Goal: Task Accomplishment & Management: Use online tool/utility

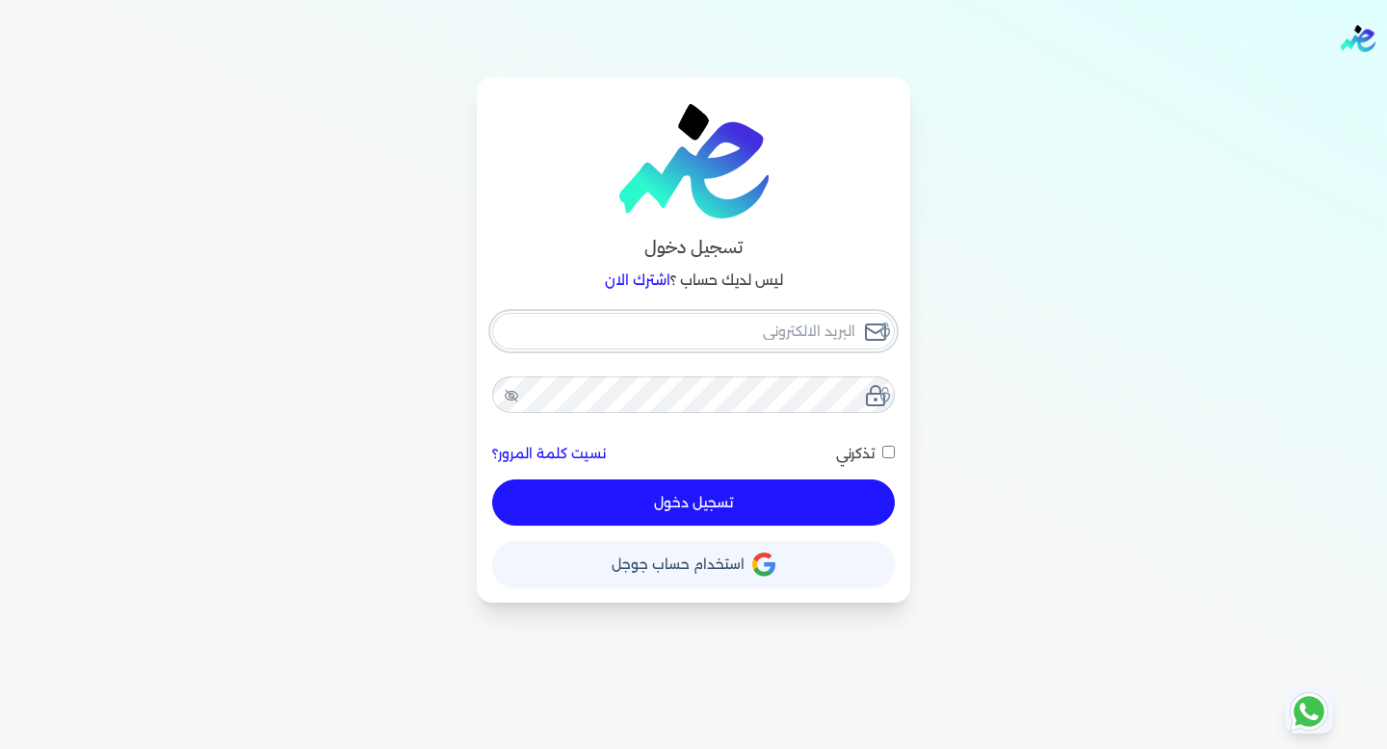
type input "[EMAIL_ADDRESS][DOMAIN_NAME]"
click at [709, 512] on button "تسجيل دخول" at bounding box center [693, 503] width 403 height 46
checkbox input "false"
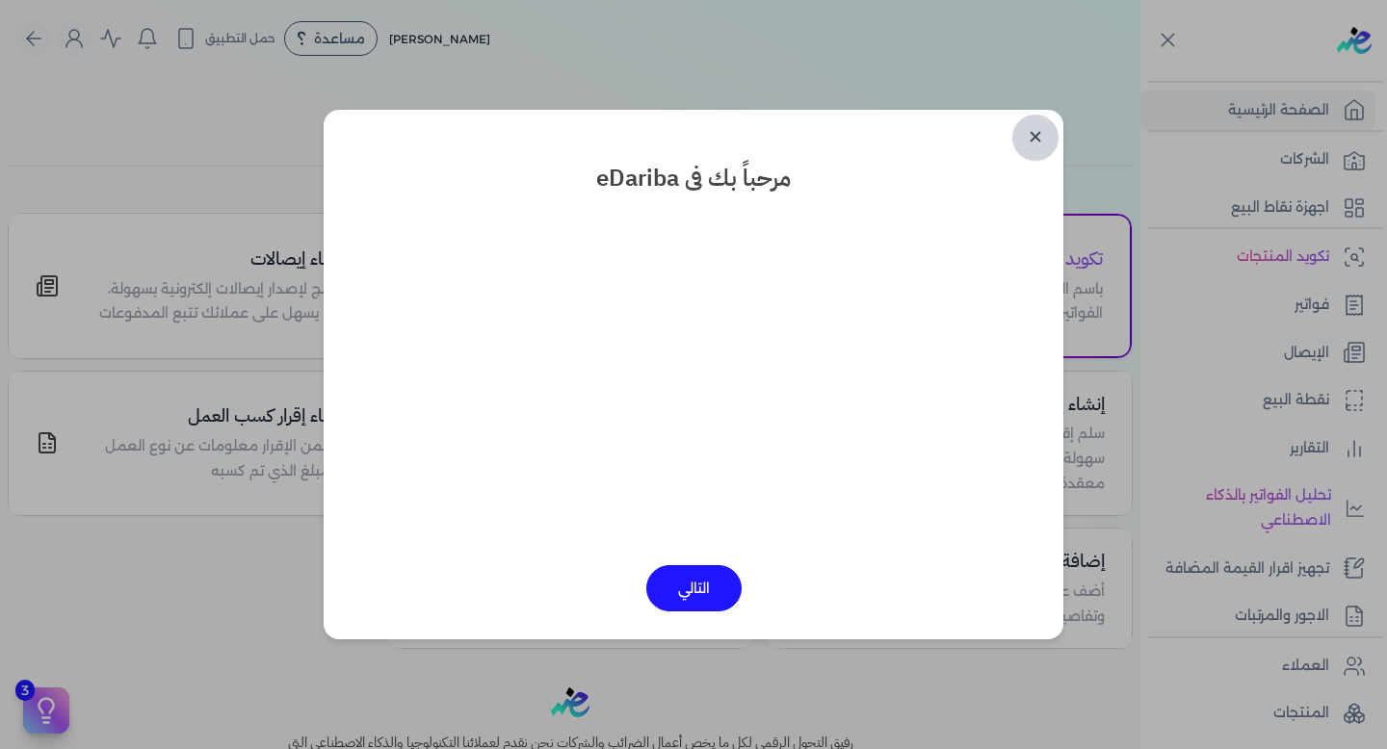
click at [1043, 139] on link "✕" at bounding box center [1035, 138] width 46 height 46
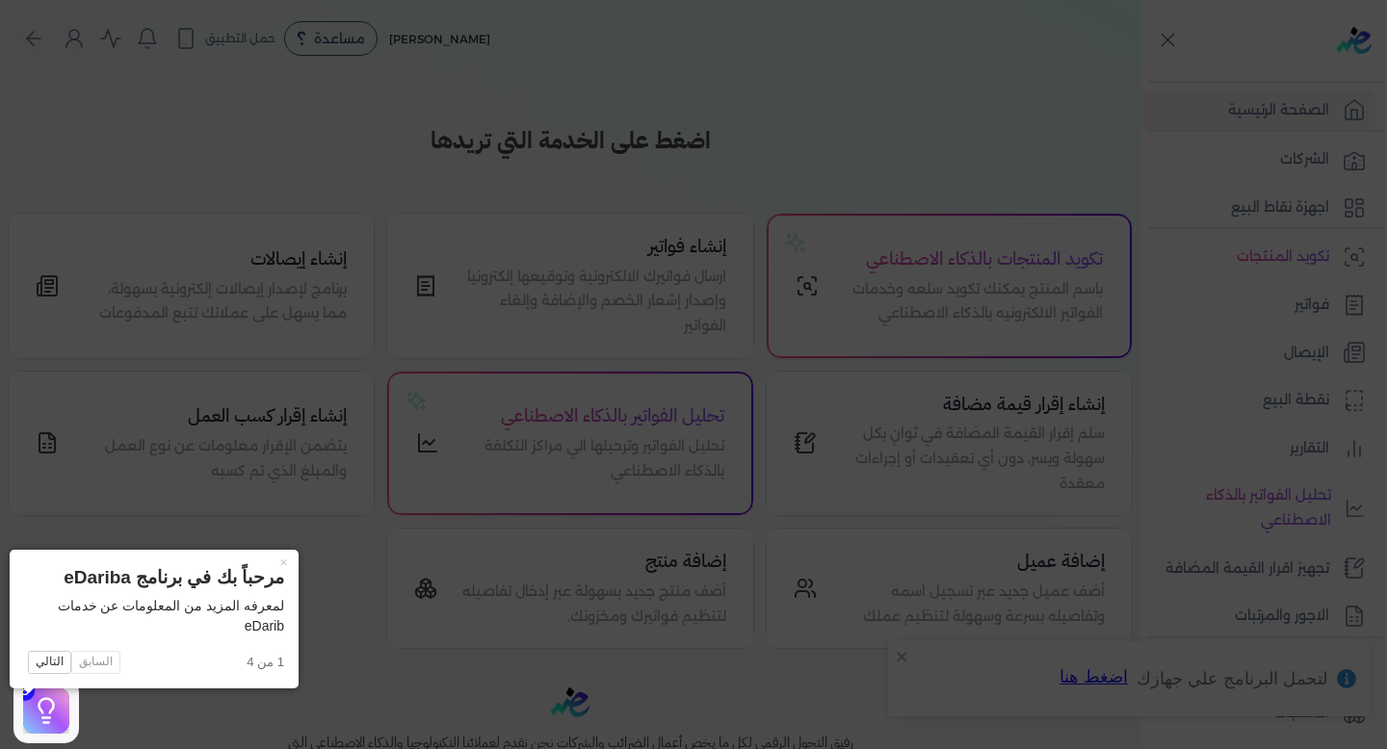
click at [737, 159] on icon at bounding box center [693, 374] width 1387 height 749
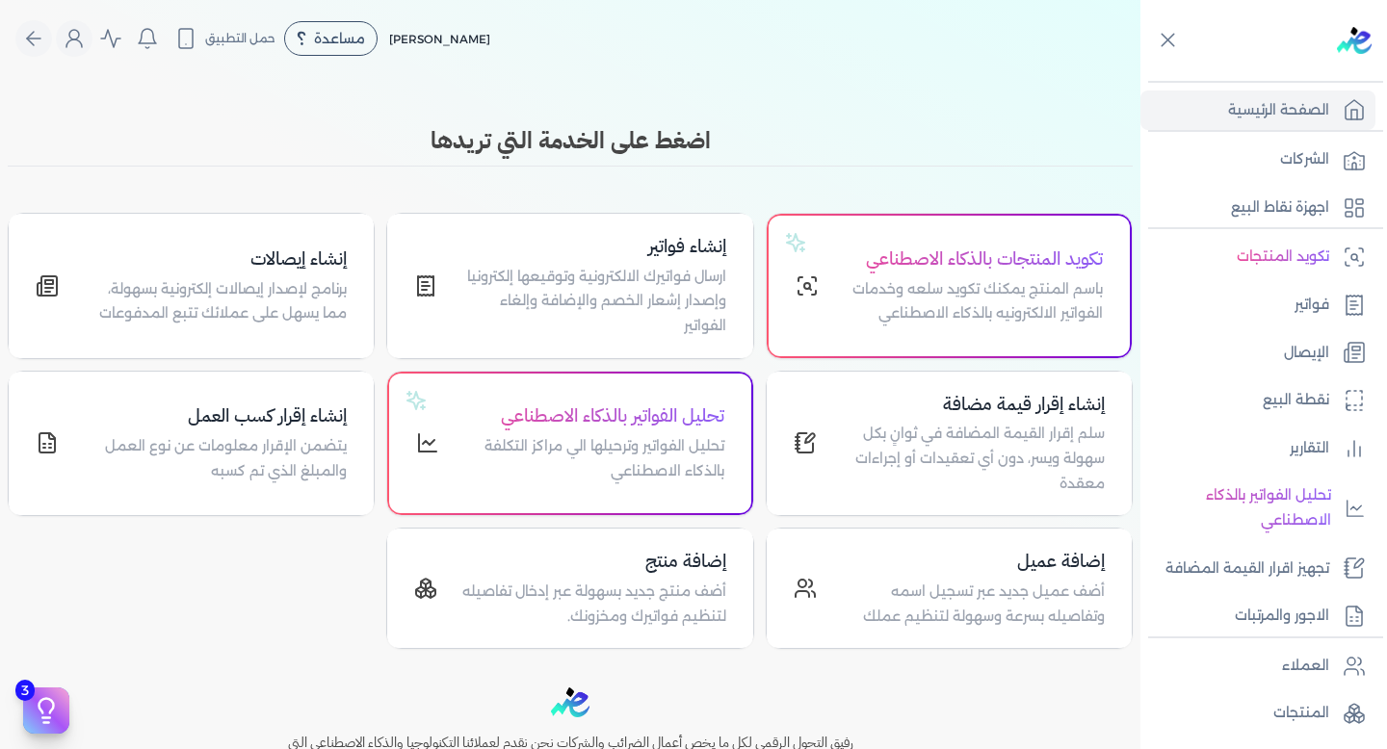
scroll to position [290, 0]
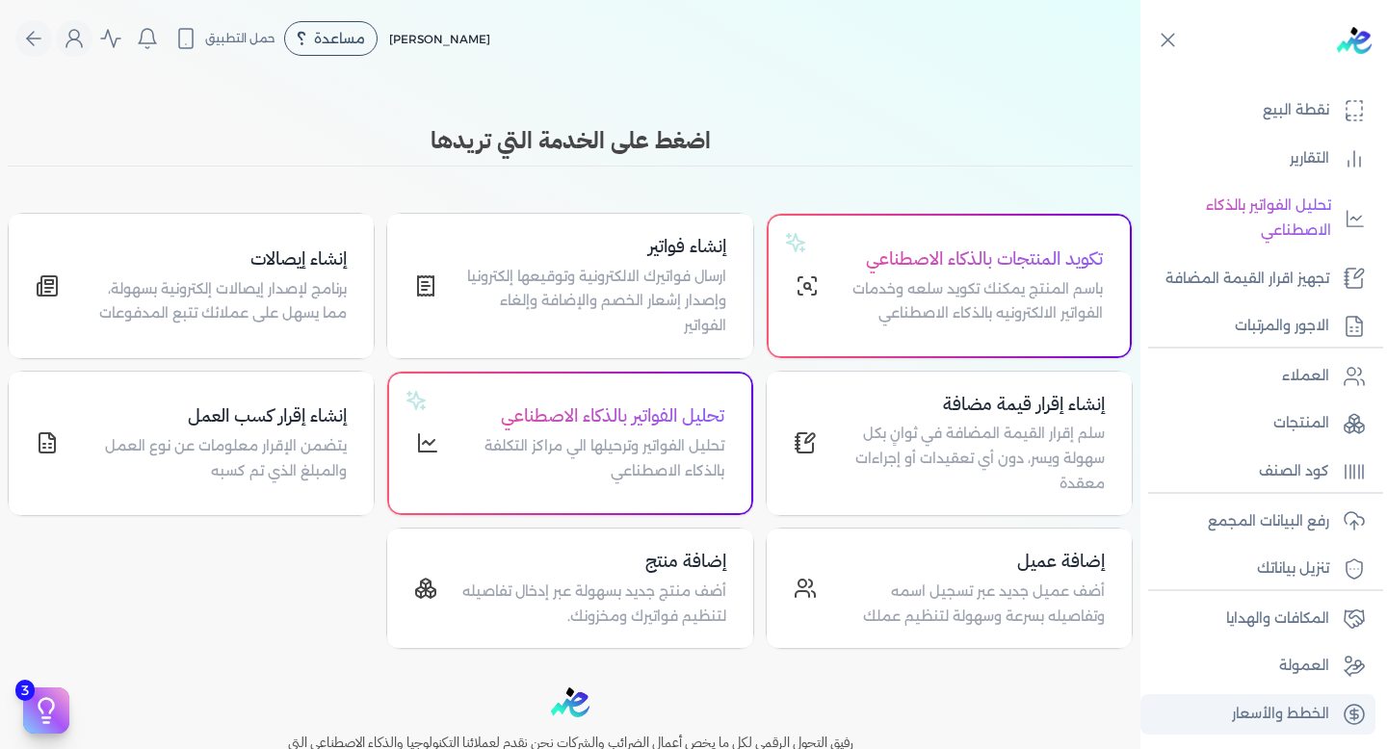
click at [1266, 711] on p "الخطط والأسعار" at bounding box center [1280, 714] width 97 height 25
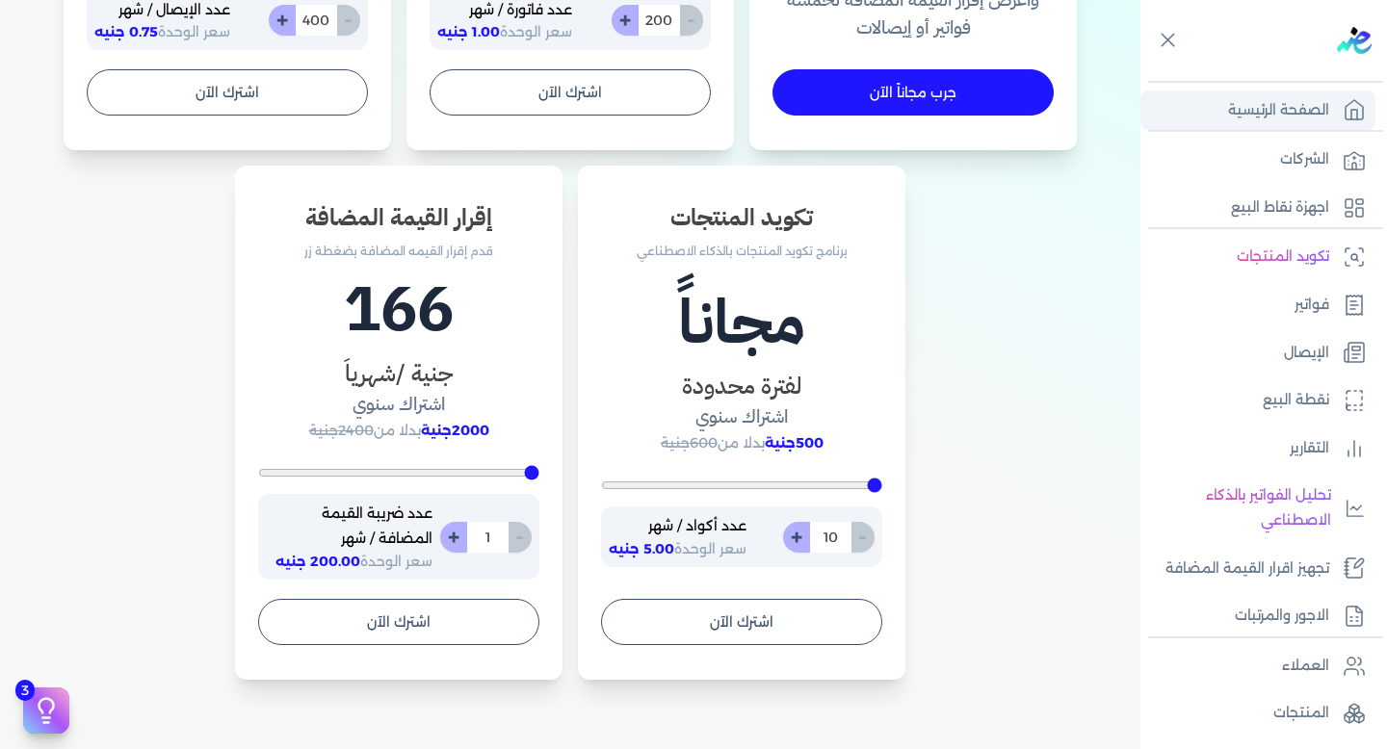
click at [1317, 100] on p "الصفحة الرئيسية" at bounding box center [1278, 110] width 101 height 25
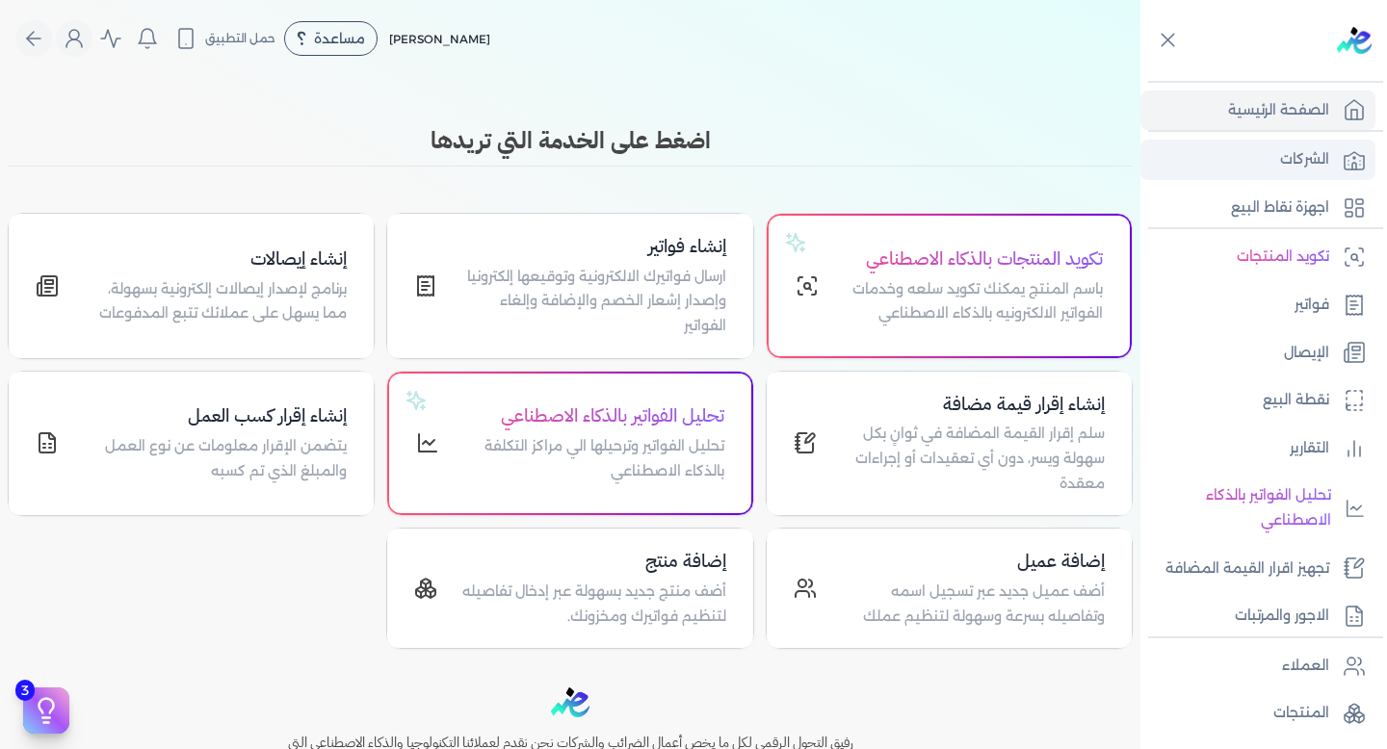
click at [1255, 165] on link "الشركات" at bounding box center [1257, 160] width 235 height 40
click at [1317, 164] on p "الشركات" at bounding box center [1304, 159] width 49 height 25
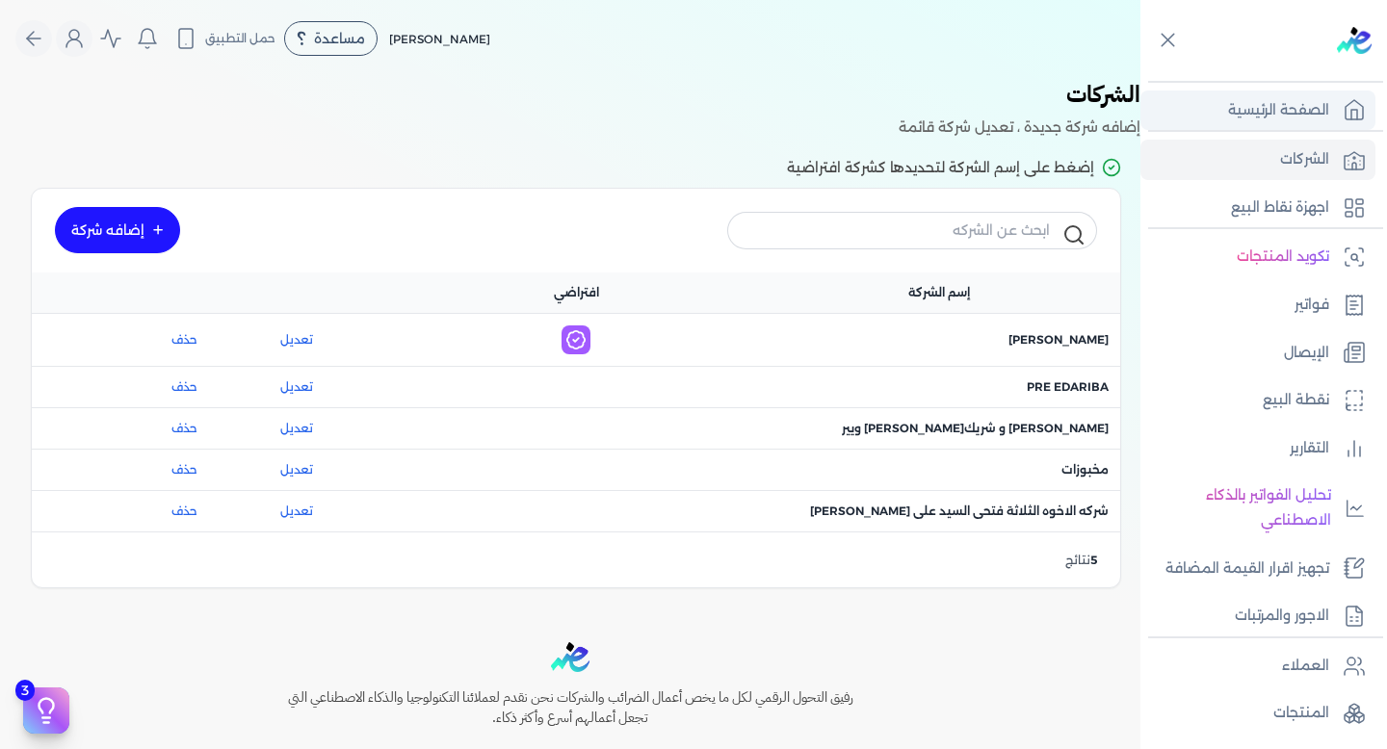
click at [1241, 116] on p "الصفحة الرئيسية" at bounding box center [1278, 110] width 101 height 25
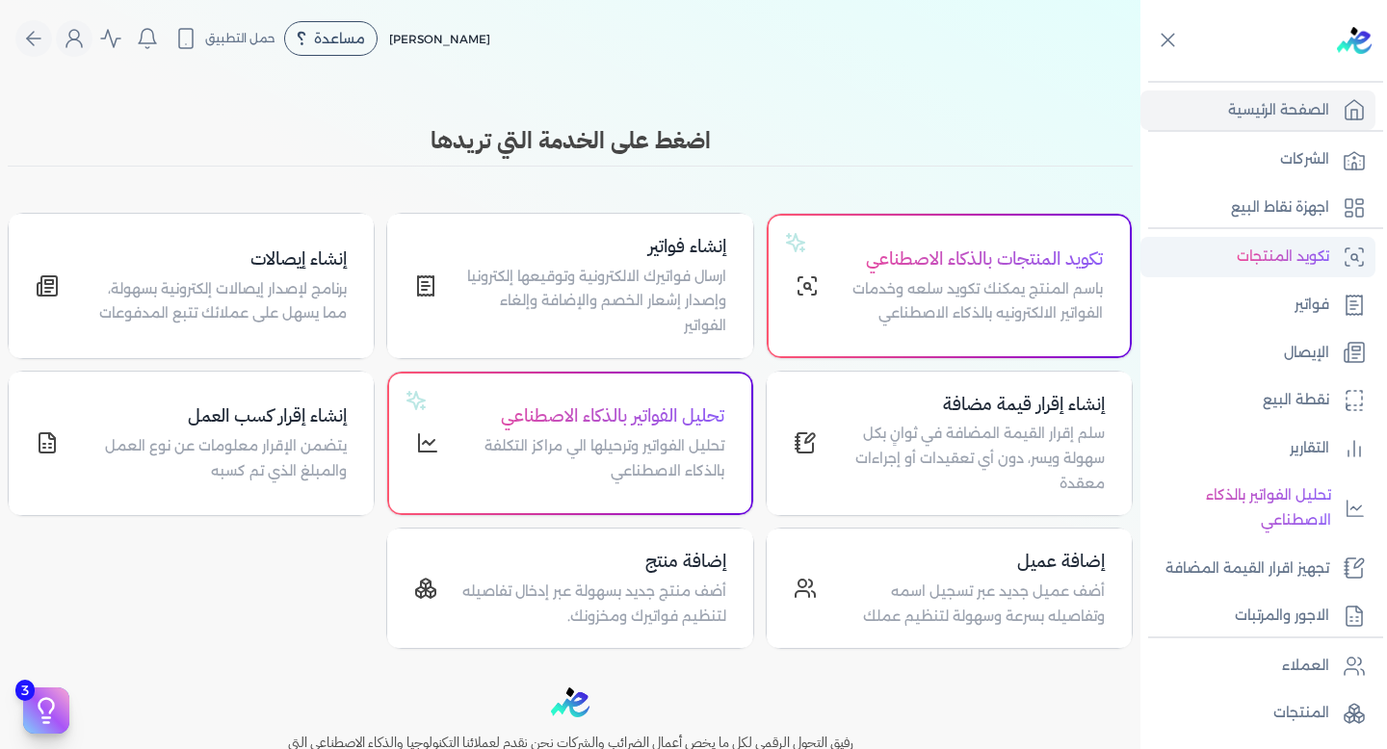
click at [1304, 263] on p "تكويد المنتجات" at bounding box center [1282, 257] width 92 height 25
click at [1296, 258] on p "تكويد المنتجات" at bounding box center [1282, 257] width 92 height 25
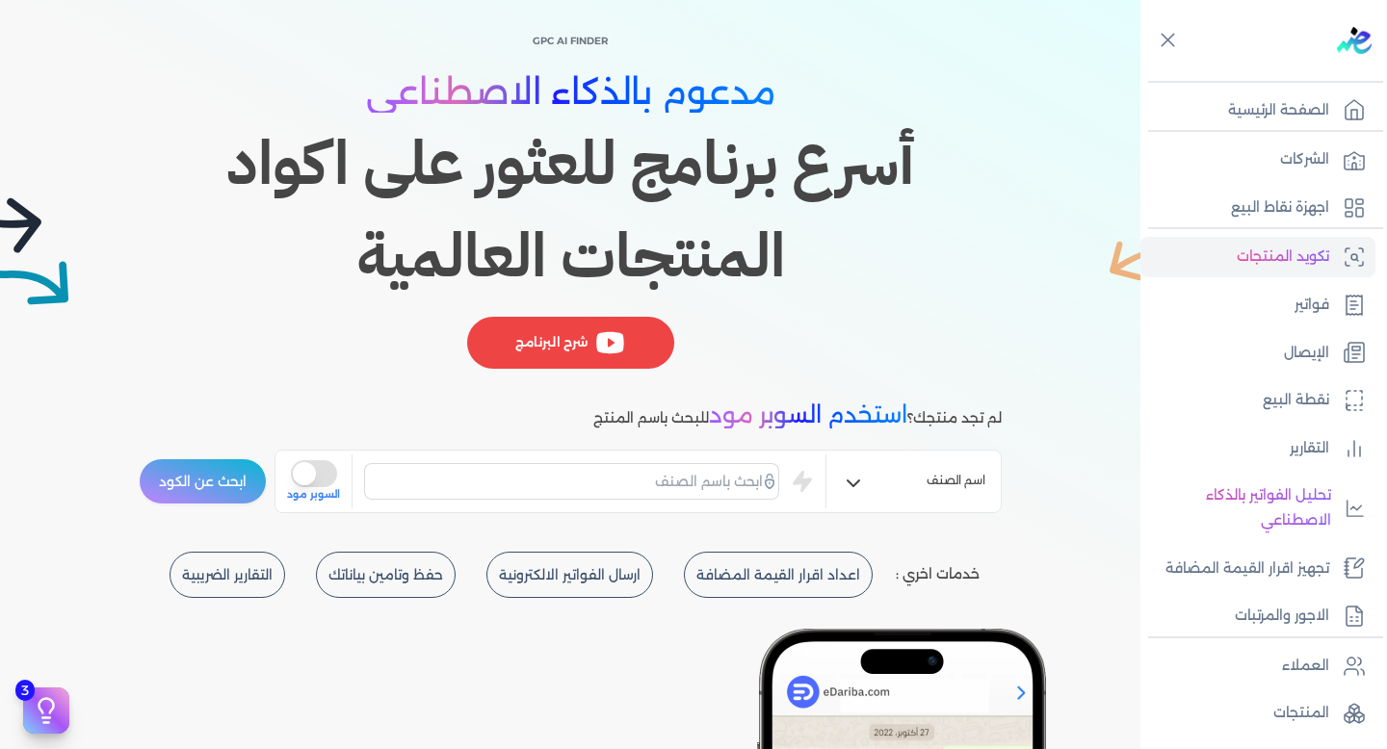
scroll to position [111, 0]
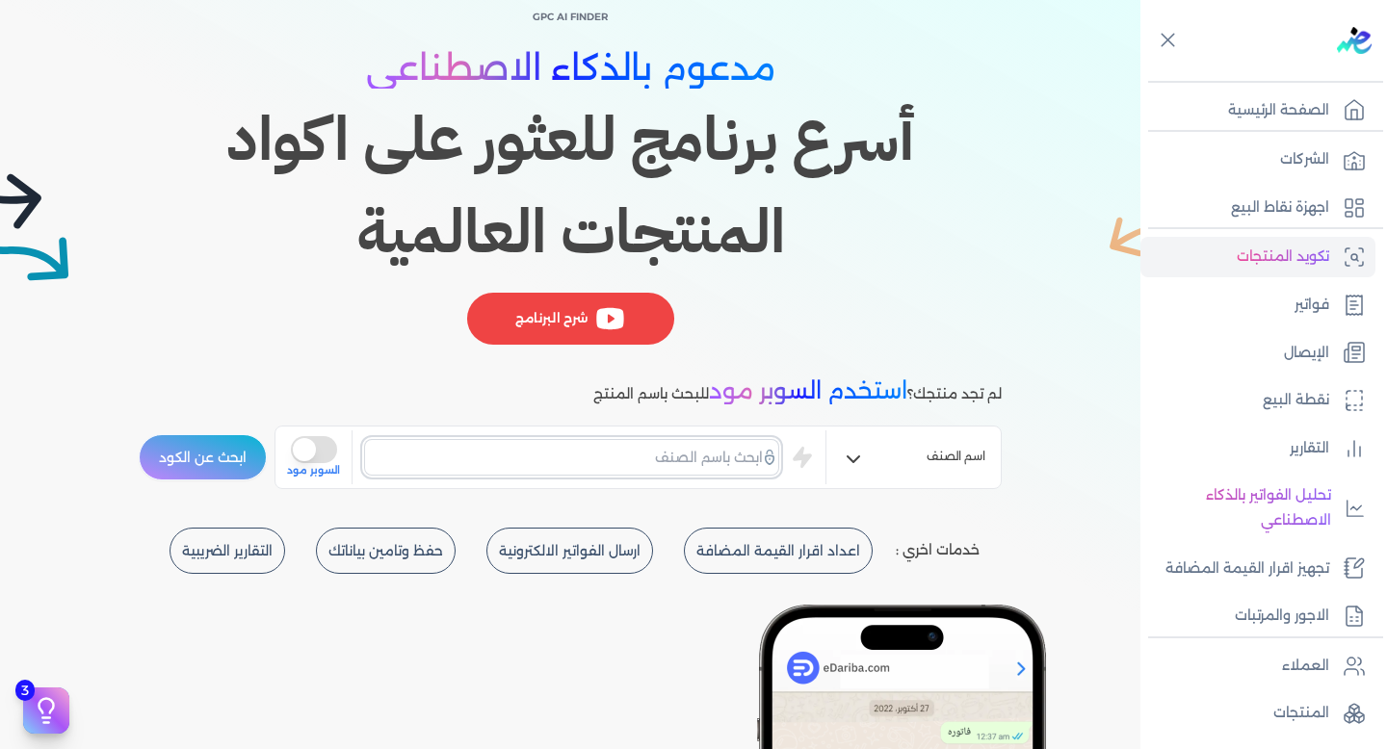
click at [636, 462] on input "text" at bounding box center [571, 457] width 415 height 37
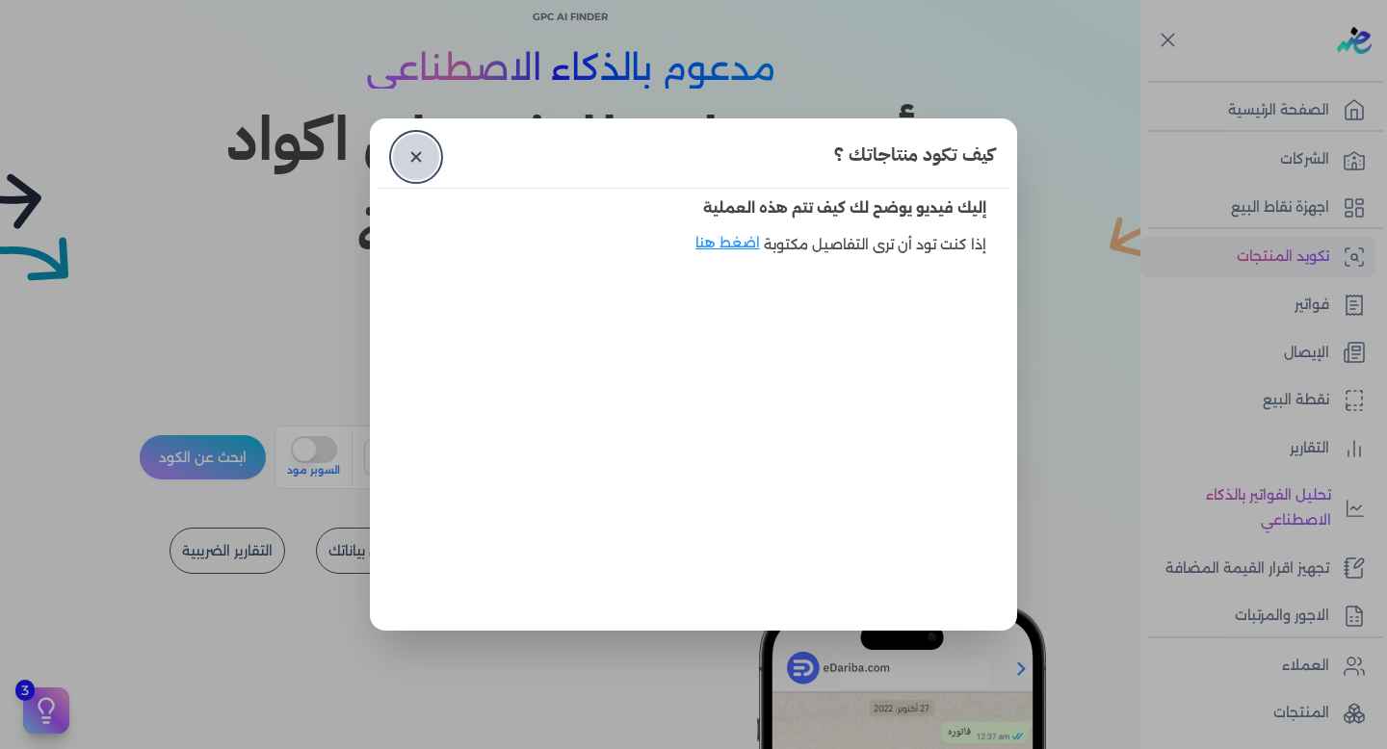
click at [419, 148] on link "✕" at bounding box center [416, 157] width 46 height 46
